Goal: Task Accomplishment & Management: Complete application form

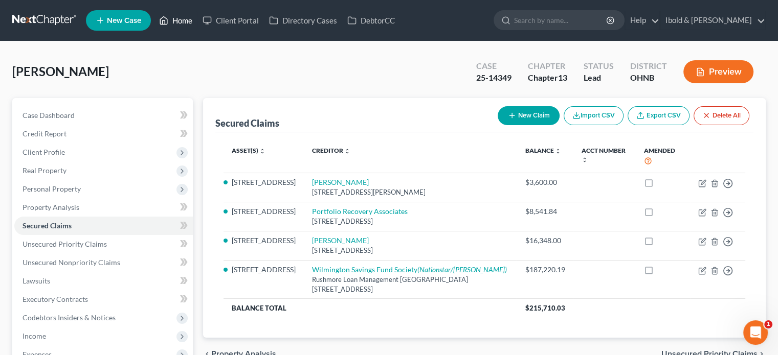
click at [181, 21] on link "Home" at bounding box center [175, 20] width 43 height 18
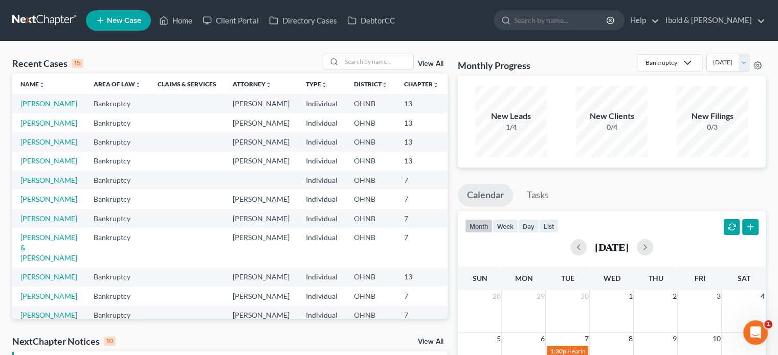
click at [115, 18] on span "New Case" at bounding box center [124, 21] width 34 height 8
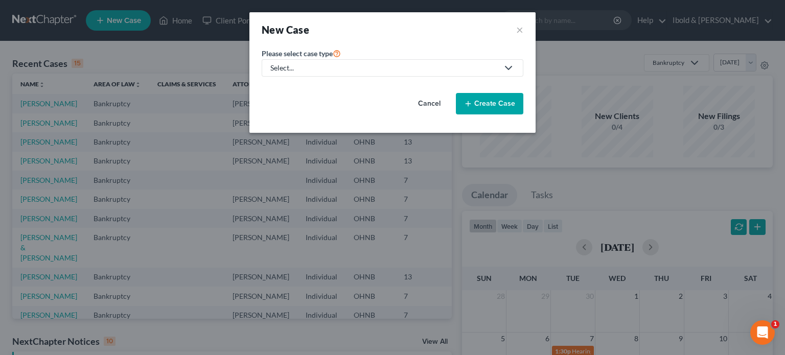
click at [330, 64] on div "Select..." at bounding box center [385, 68] width 228 height 10
click at [290, 85] on div "Bankruptcy" at bounding box center [290, 88] width 37 height 10
select select "61"
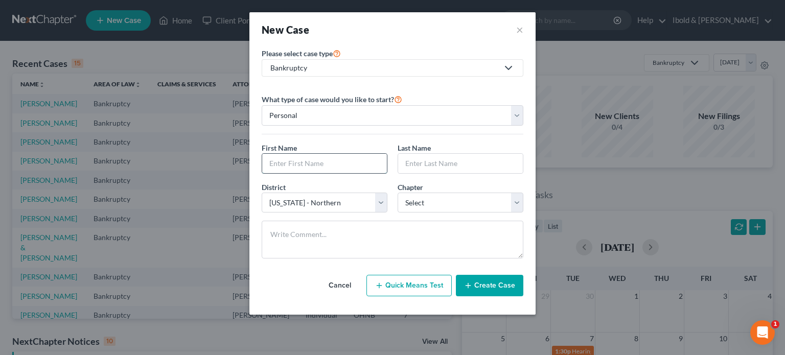
click at [299, 163] on input "text" at bounding box center [324, 163] width 125 height 19
type input "[PERSON_NAME]"
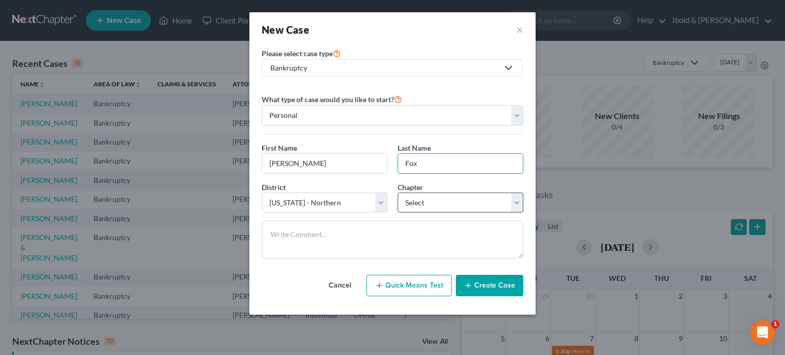
type input "Fox"
click at [514, 203] on select "Select 7 11 12 13" at bounding box center [461, 203] width 126 height 20
select select "0"
click at [398, 193] on select "Select 7 11 12 13" at bounding box center [461, 203] width 126 height 20
click at [495, 290] on button "Create Case" at bounding box center [490, 285] width 68 height 21
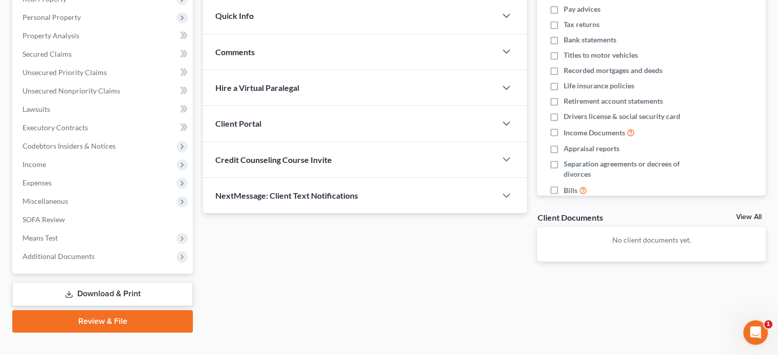
scroll to position [187, 0]
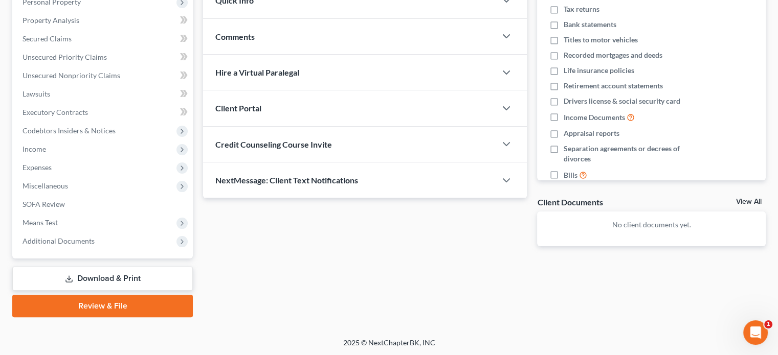
click at [243, 110] on span "Client Portal" at bounding box center [238, 108] width 46 height 10
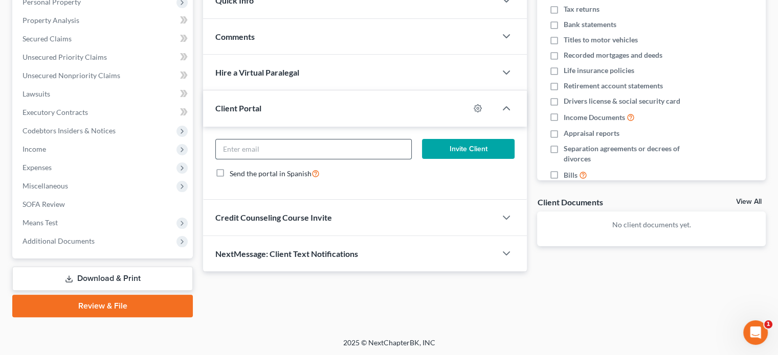
click at [265, 155] on input "email" at bounding box center [313, 149] width 195 height 19
click at [250, 149] on input "email" at bounding box center [313, 149] width 195 height 19
type input "[EMAIL_ADDRESS][DOMAIN_NAME]"
click at [477, 143] on button "Invite Client" at bounding box center [468, 149] width 93 height 20
